Goal: Information Seeking & Learning: Check status

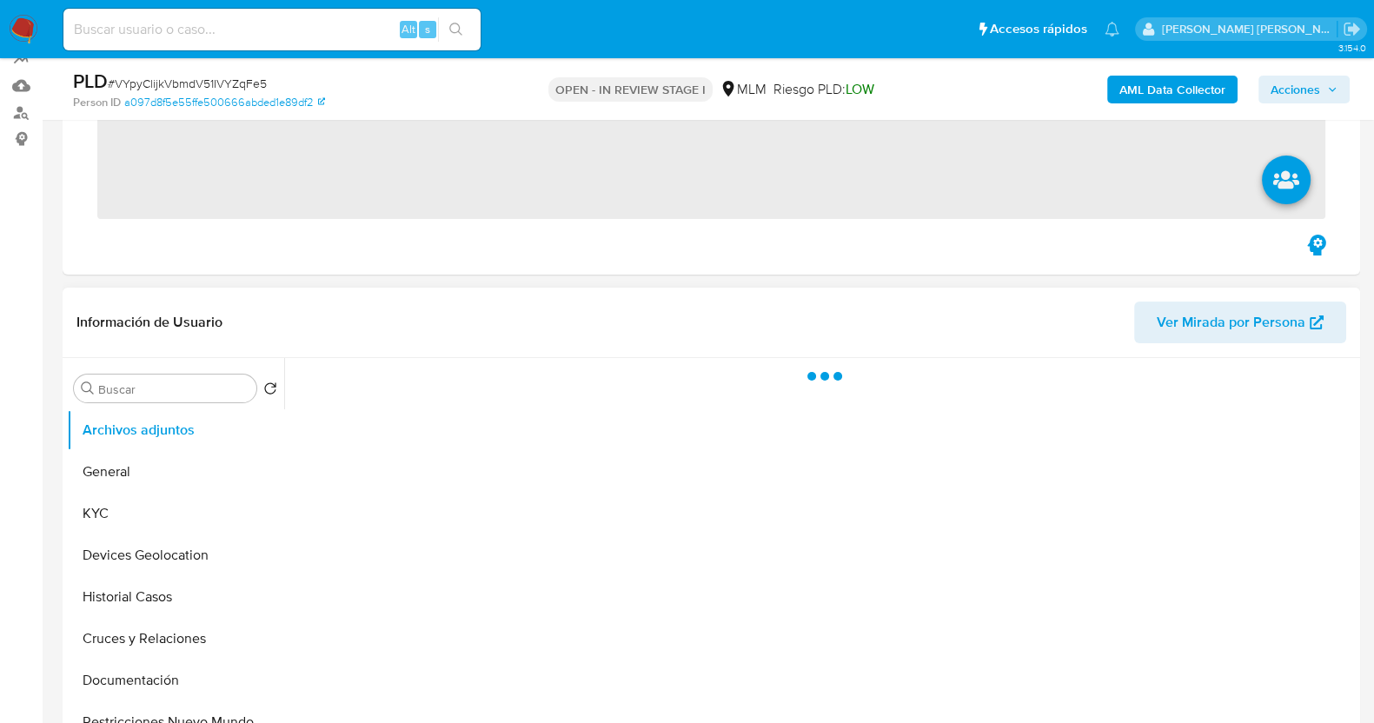
scroll to position [326, 0]
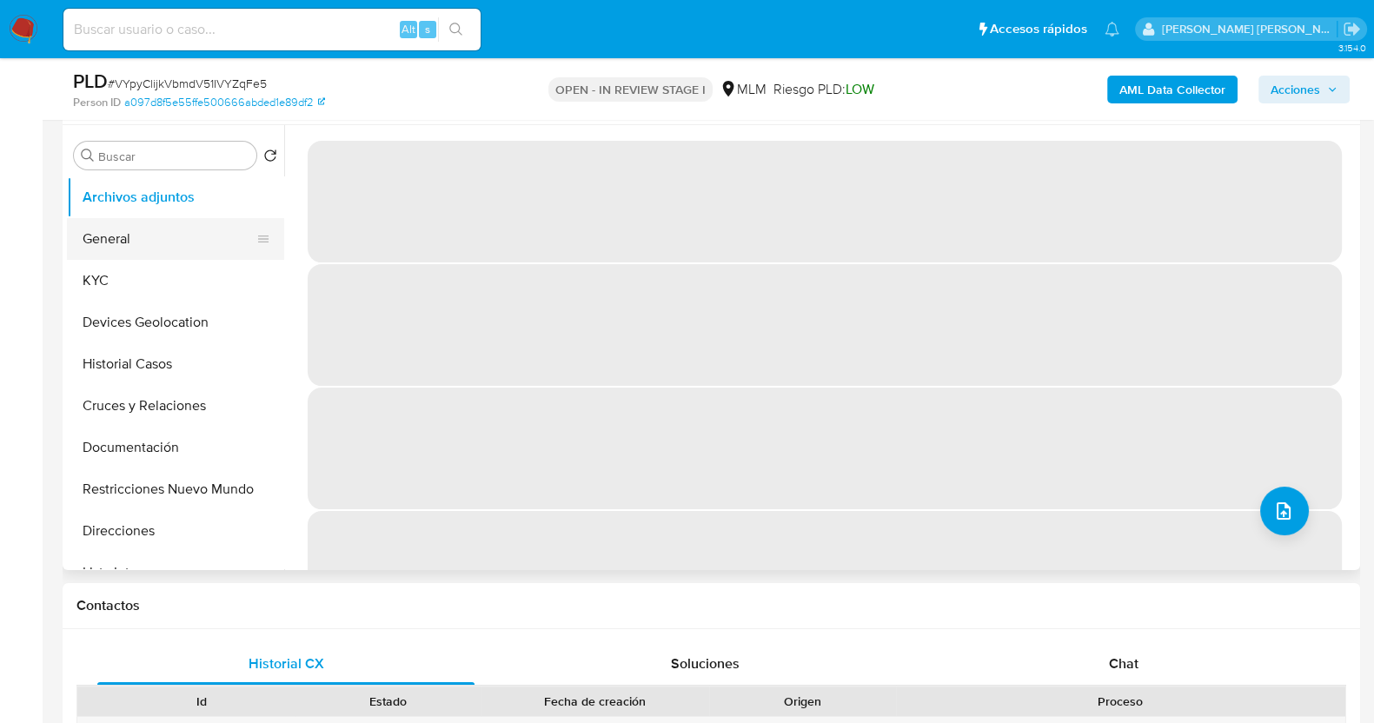
click at [235, 229] on button "General" at bounding box center [168, 239] width 203 height 42
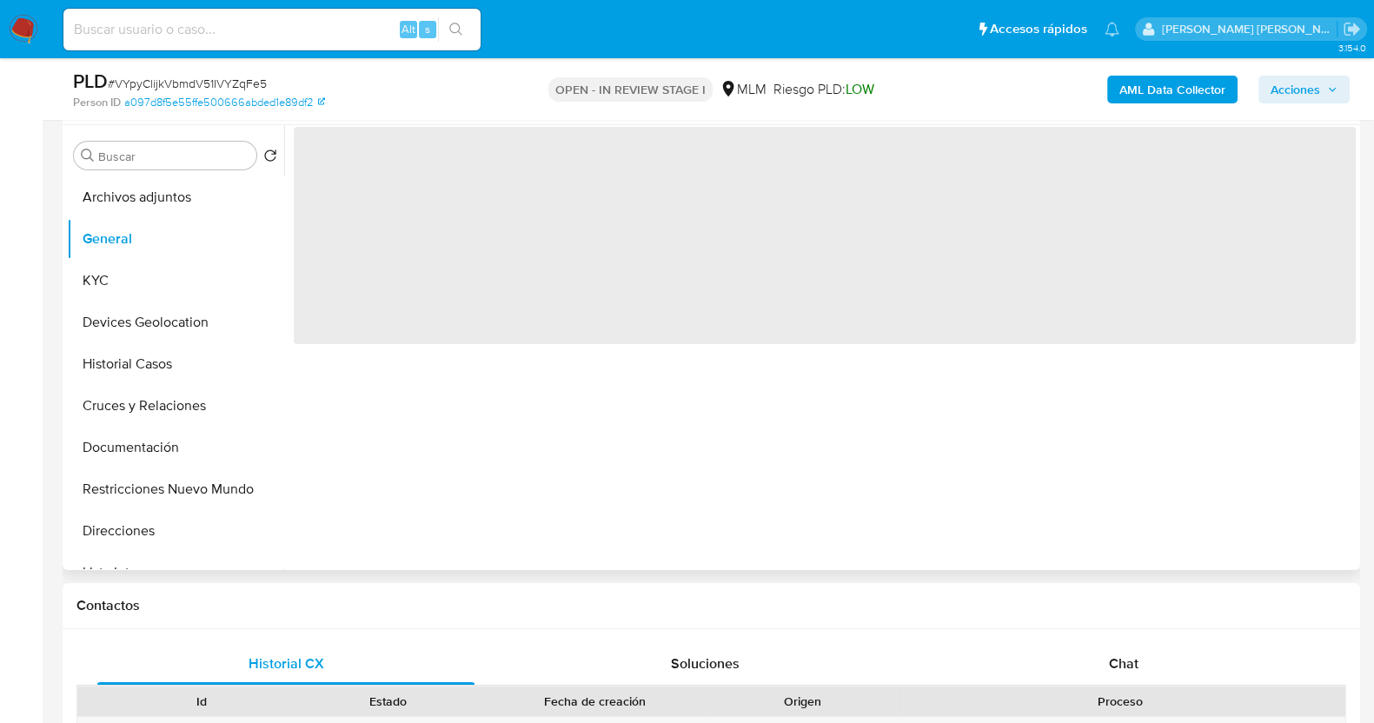
select select "10"
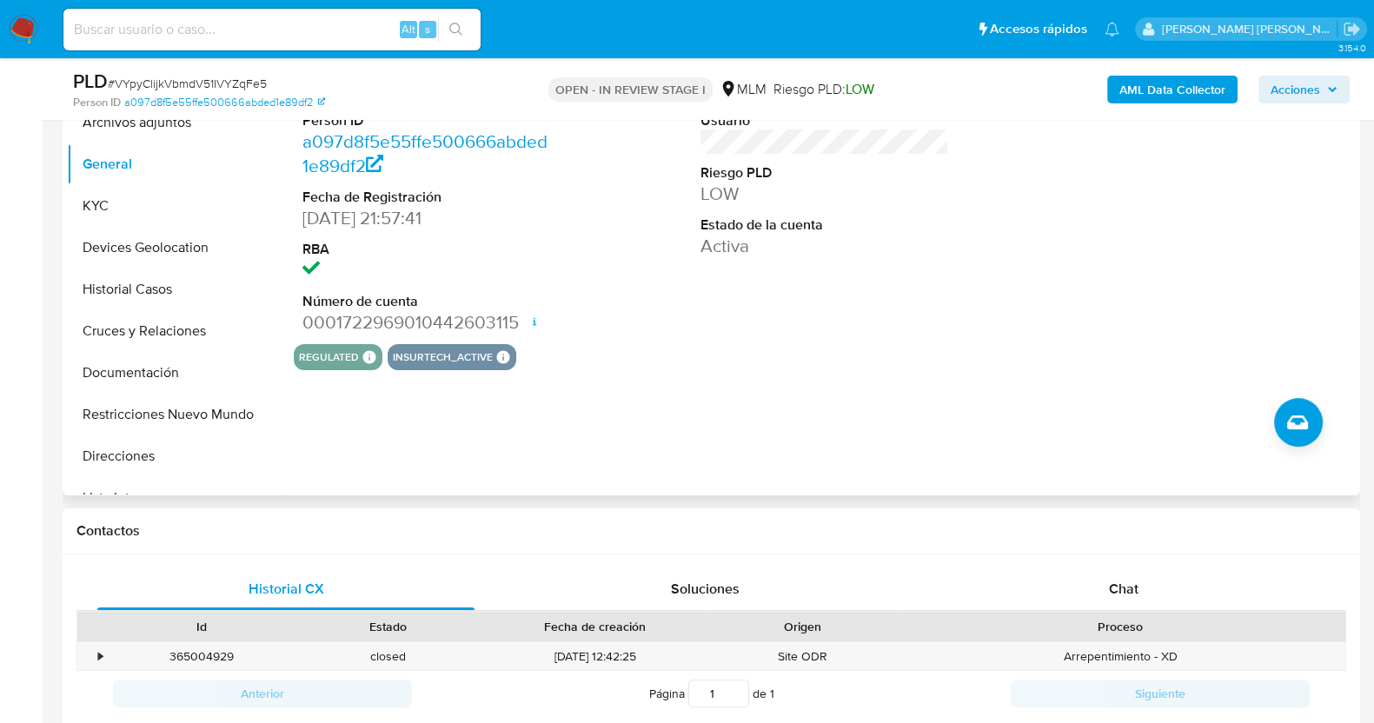
scroll to position [434, 0]
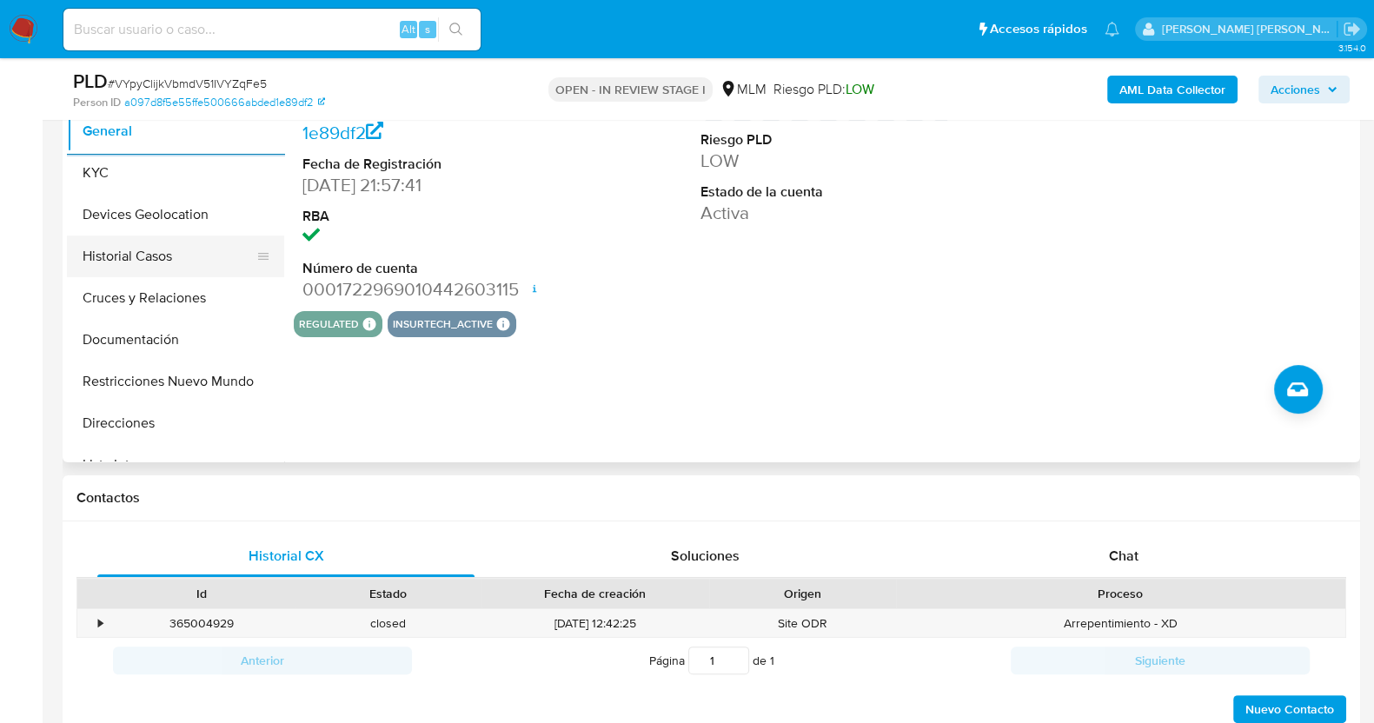
click at [160, 244] on button "Historial Casos" at bounding box center [168, 257] width 203 height 42
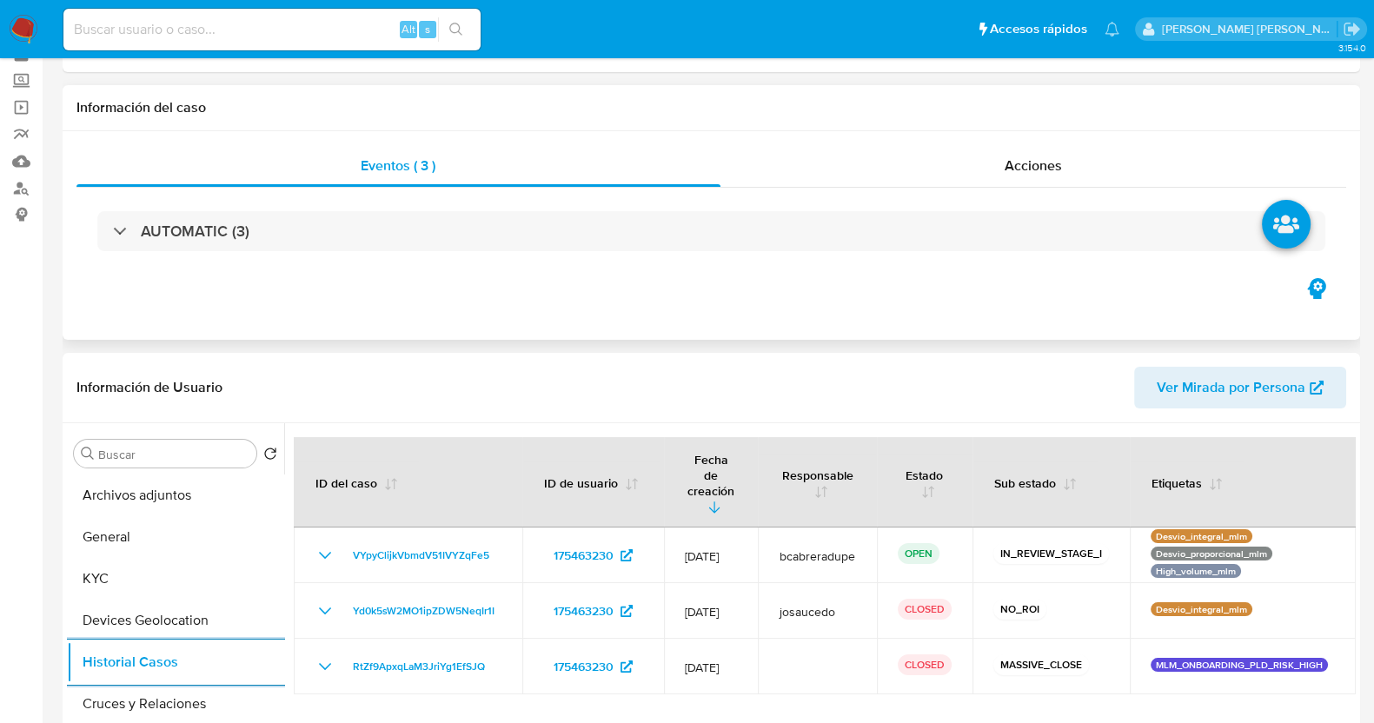
scroll to position [0, 0]
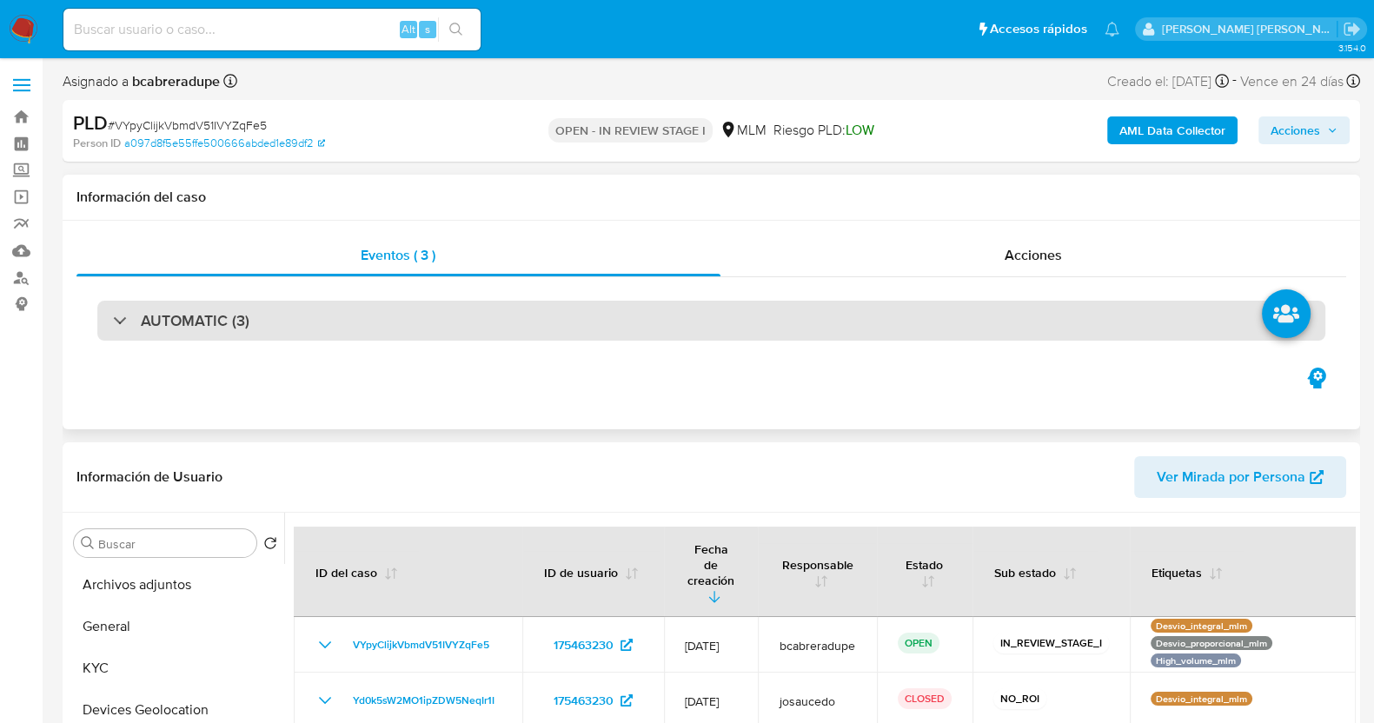
click at [147, 322] on h3 "AUTOMATIC (3)" at bounding box center [195, 320] width 109 height 19
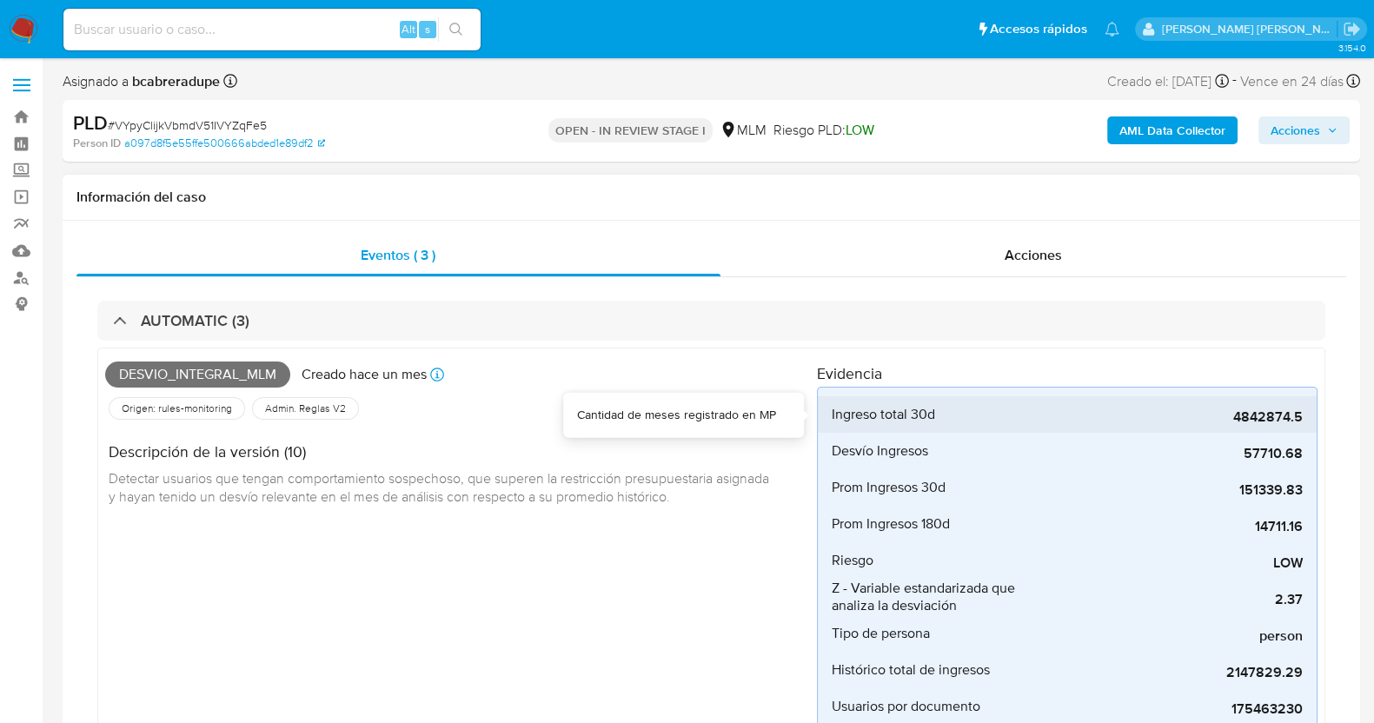
scroll to position [108, 0]
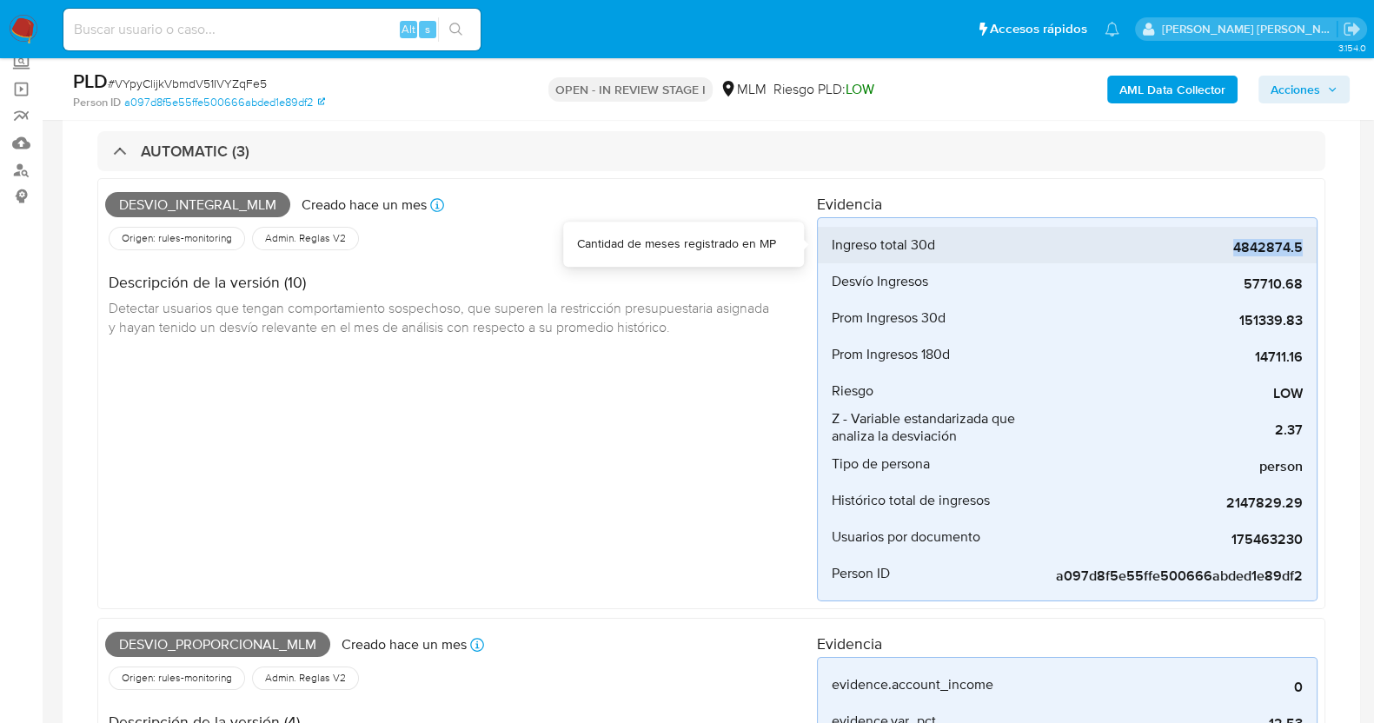
drag, startPoint x: 1235, startPoint y: 245, endPoint x: 1312, endPoint y: 235, distance: 77.2
click at [1312, 235] on li "Ingreso total 30d 4842874.5" at bounding box center [1067, 245] width 499 height 37
copy span "4842874.5"
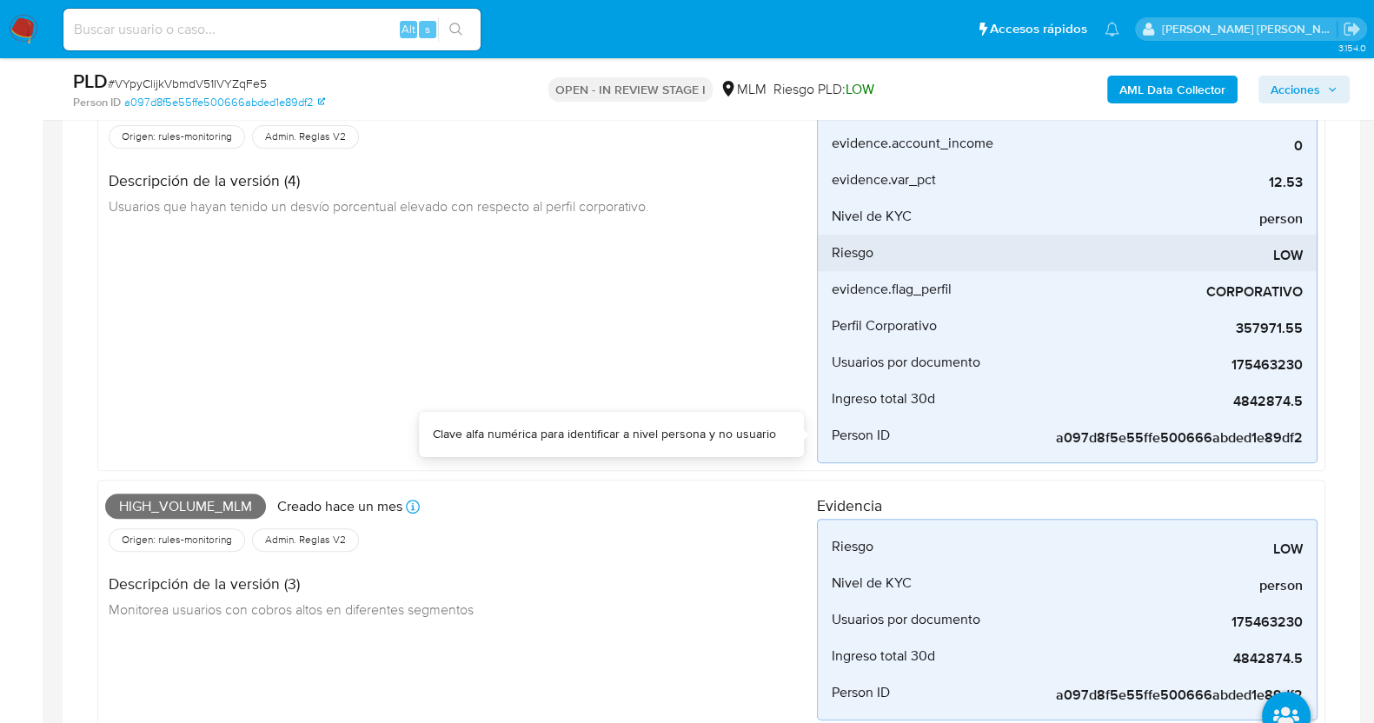
scroll to position [543, 0]
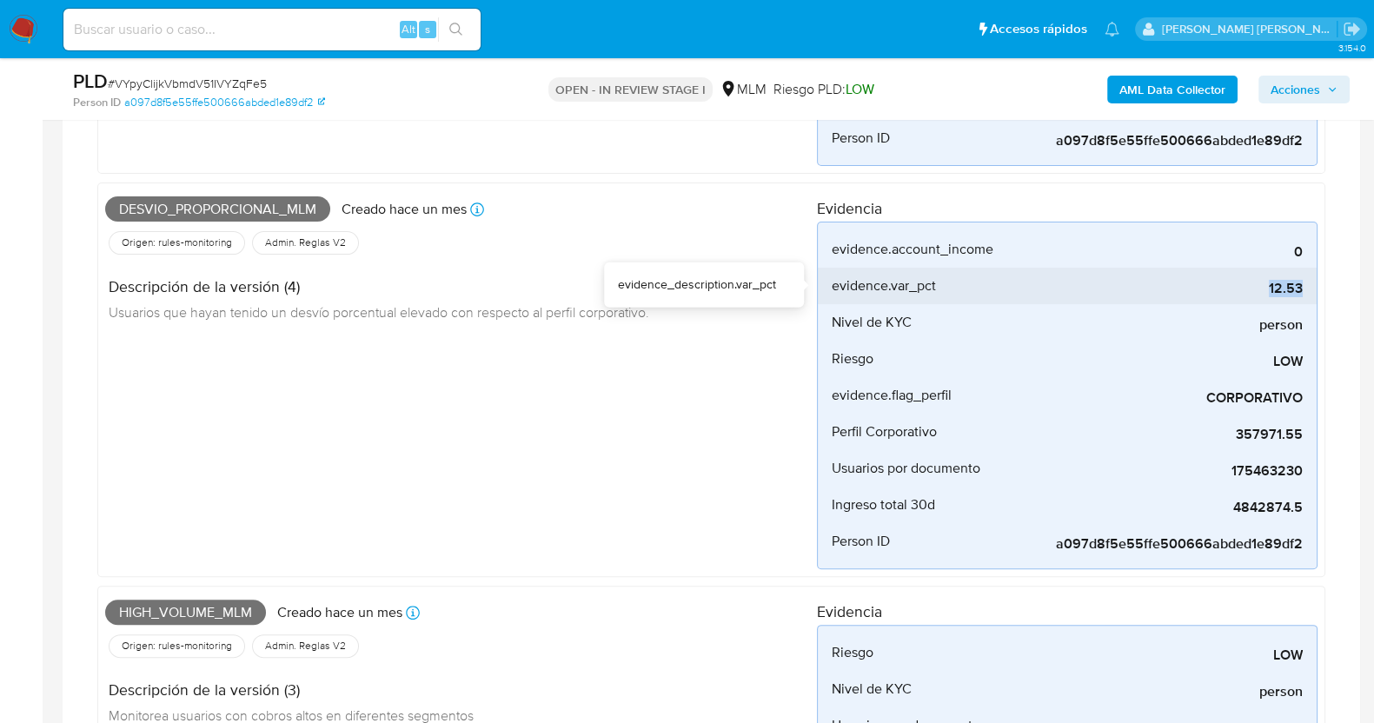
drag, startPoint x: 1264, startPoint y: 289, endPoint x: 1310, endPoint y: 288, distance: 46.1
click at [1310, 288] on li "evidence.var_pct 12.53" at bounding box center [1067, 286] width 499 height 37
copy span "12.53"
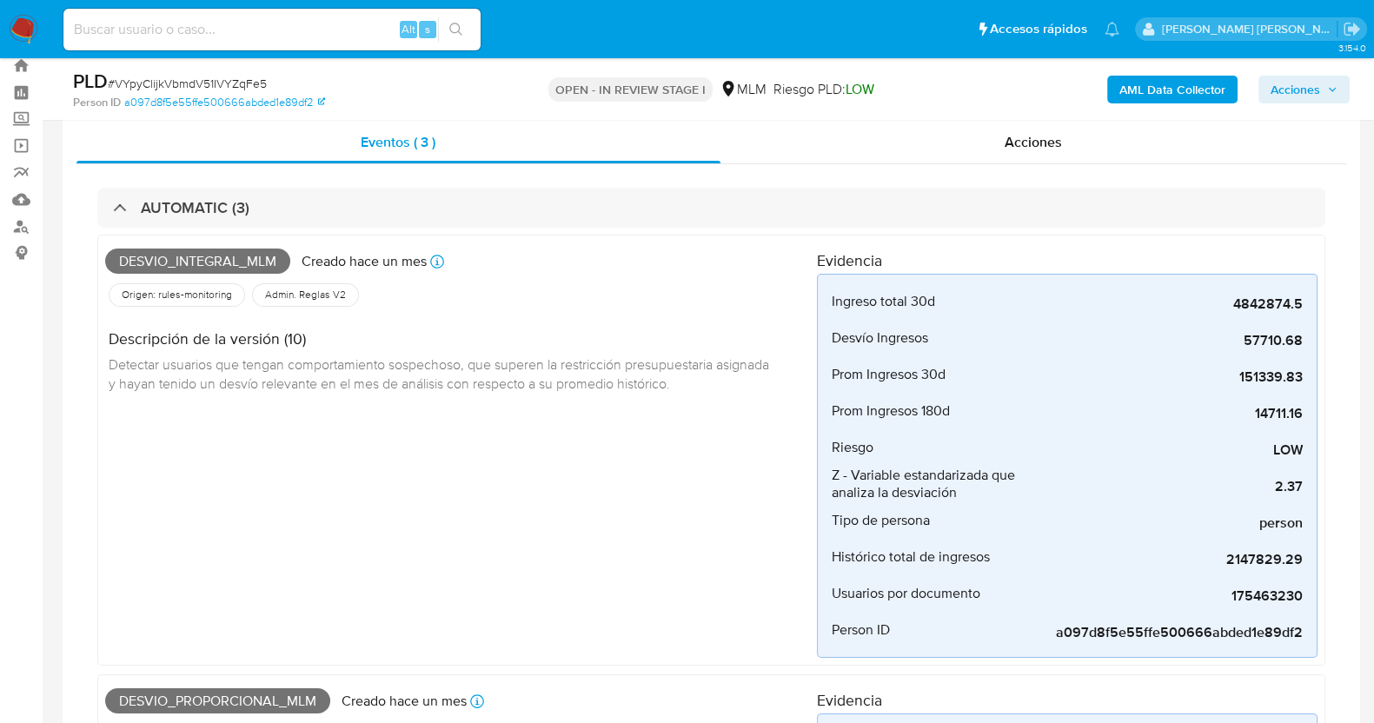
scroll to position [0, 0]
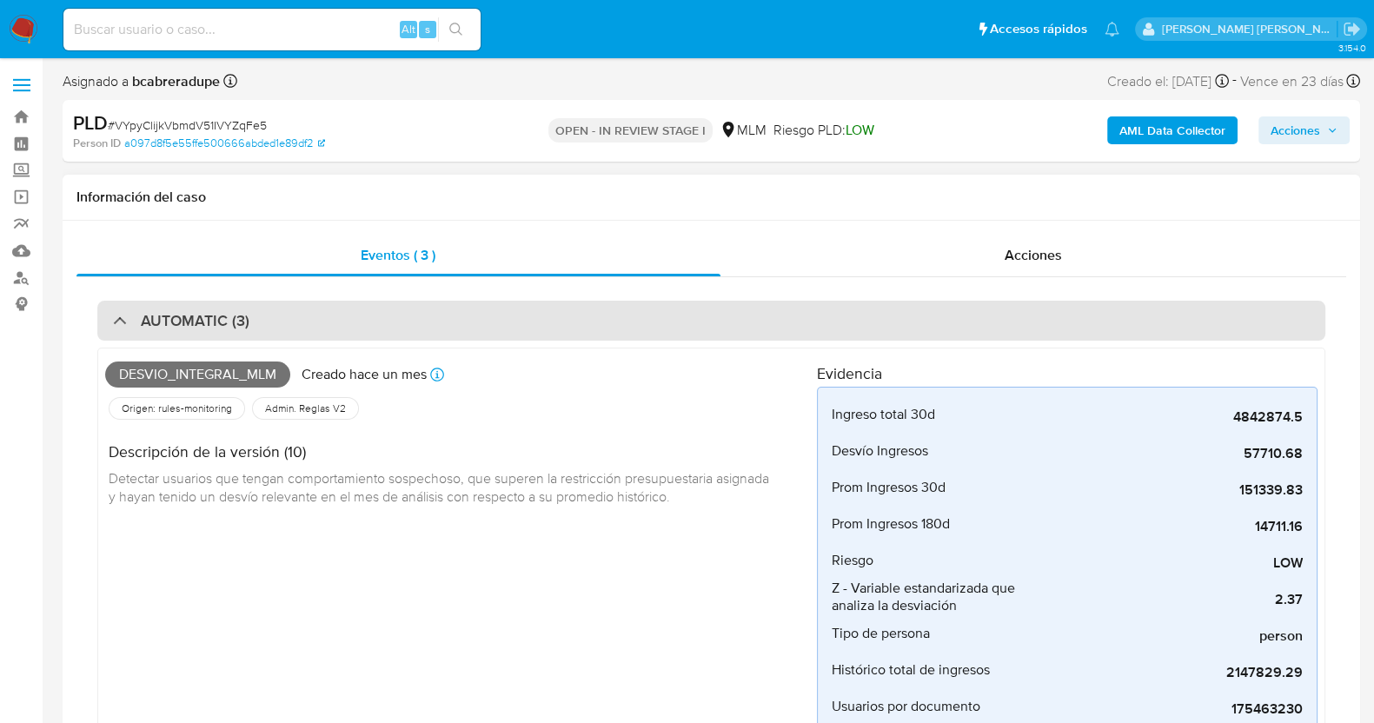
click at [344, 305] on div "AUTOMATIC (3)" at bounding box center [711, 321] width 1228 height 40
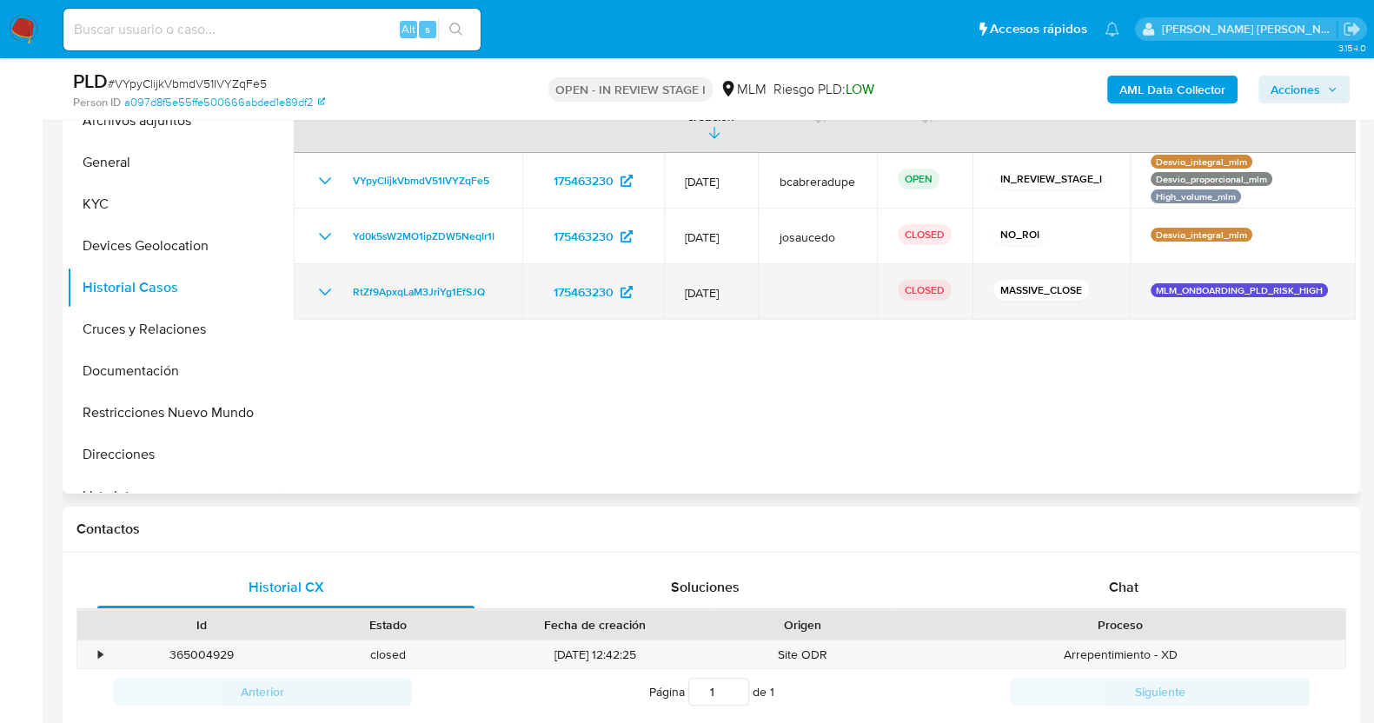
scroll to position [326, 0]
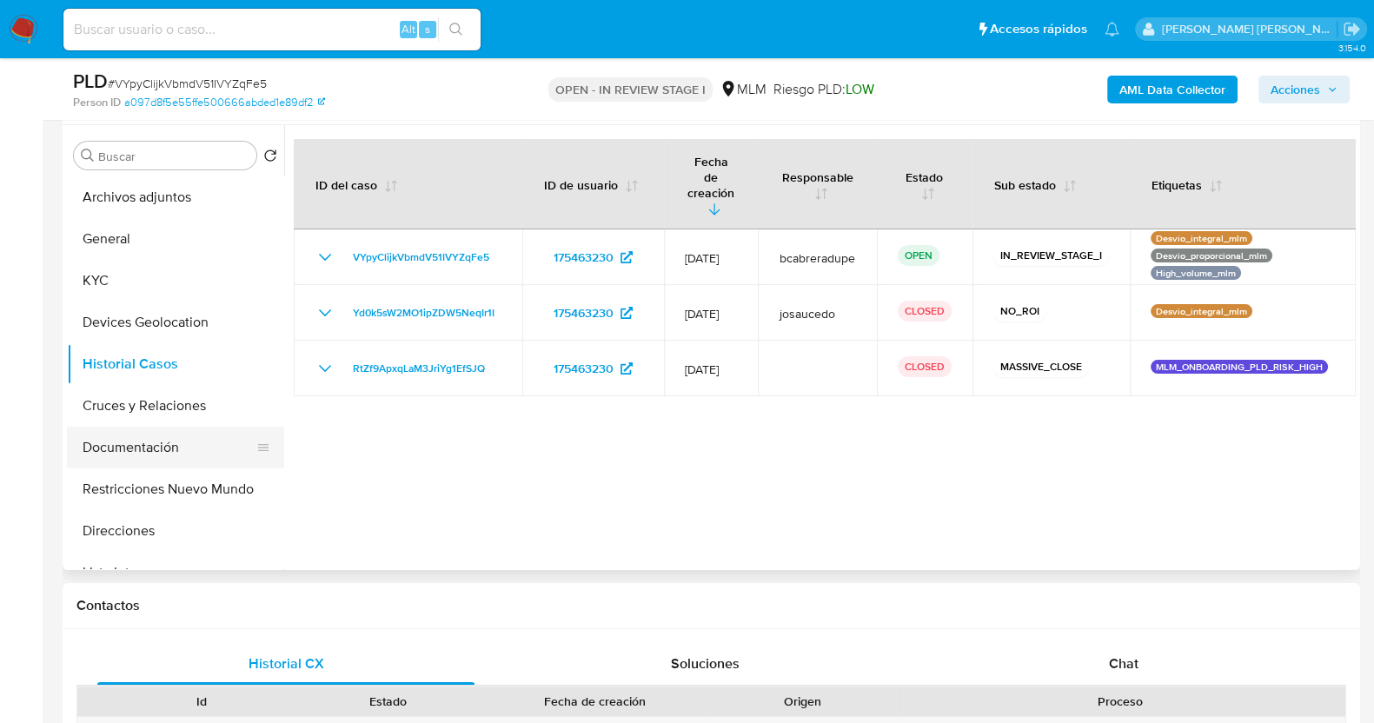
drag, startPoint x: 141, startPoint y: 450, endPoint x: 198, endPoint y: 436, distance: 59.0
click at [141, 451] on button "Documentación" at bounding box center [168, 448] width 203 height 42
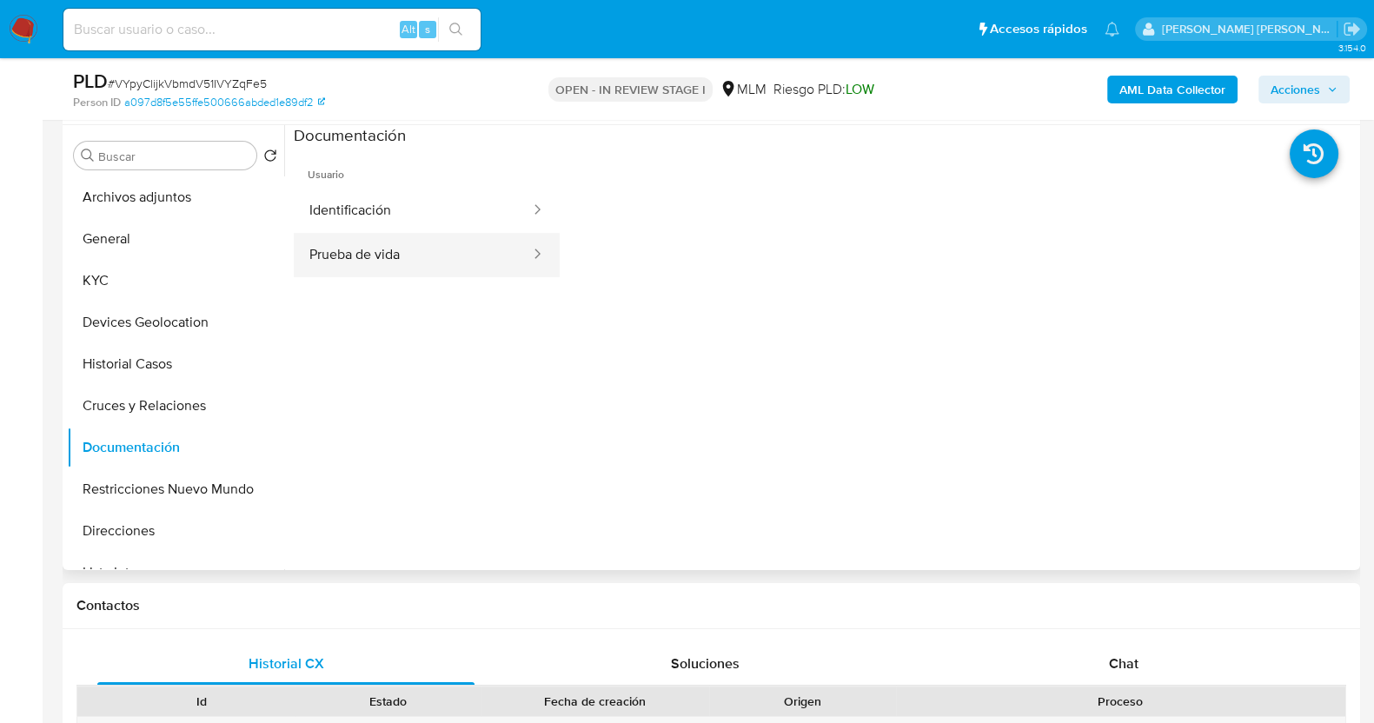
click at [441, 276] on button "Prueba de vida" at bounding box center [413, 255] width 238 height 44
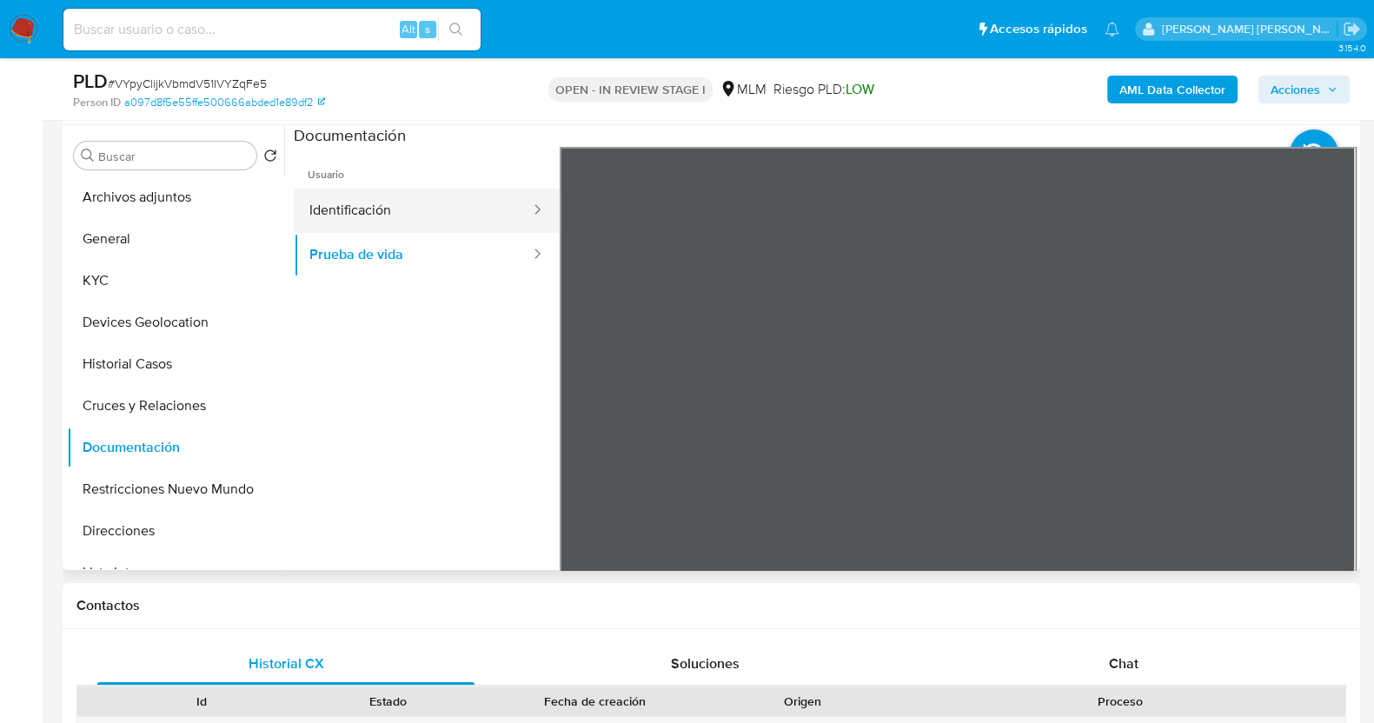
click at [328, 209] on button "Identificación" at bounding box center [413, 211] width 238 height 44
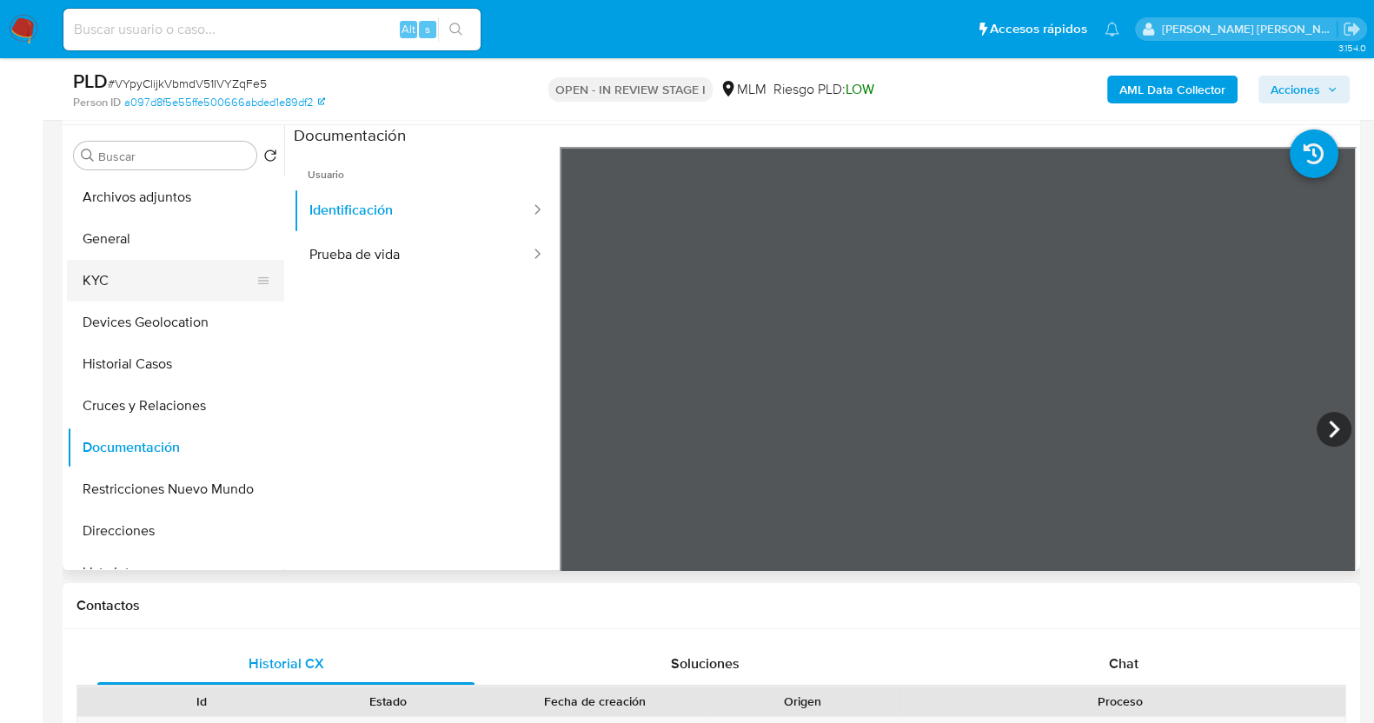
click at [148, 276] on button "KYC" at bounding box center [168, 281] width 203 height 42
